Goal: Navigation & Orientation: Find specific page/section

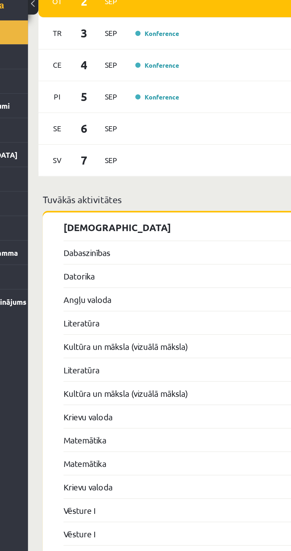
scroll to position [536, 0]
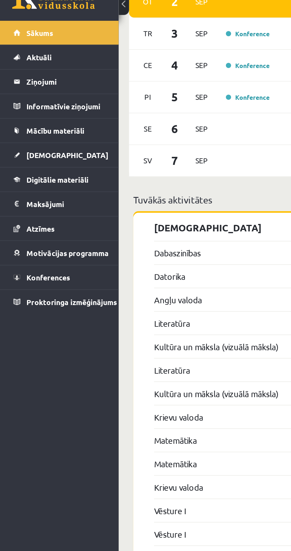
click at [110, 161] on link "Dabaszinības" at bounding box center [101, 164] width 27 height 7
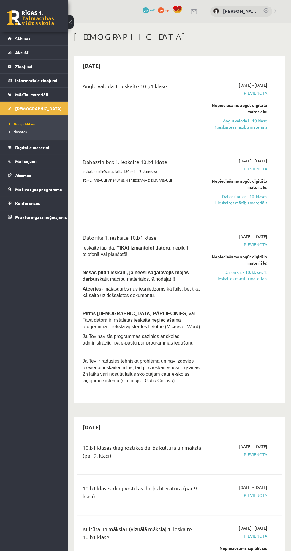
click at [29, 22] on link at bounding box center [31, 17] width 48 height 15
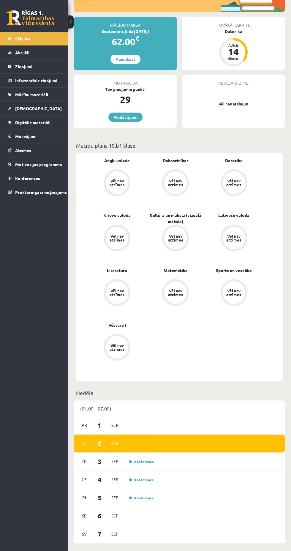
scroll to position [112, 0]
